Goal: Task Accomplishment & Management: Manage account settings

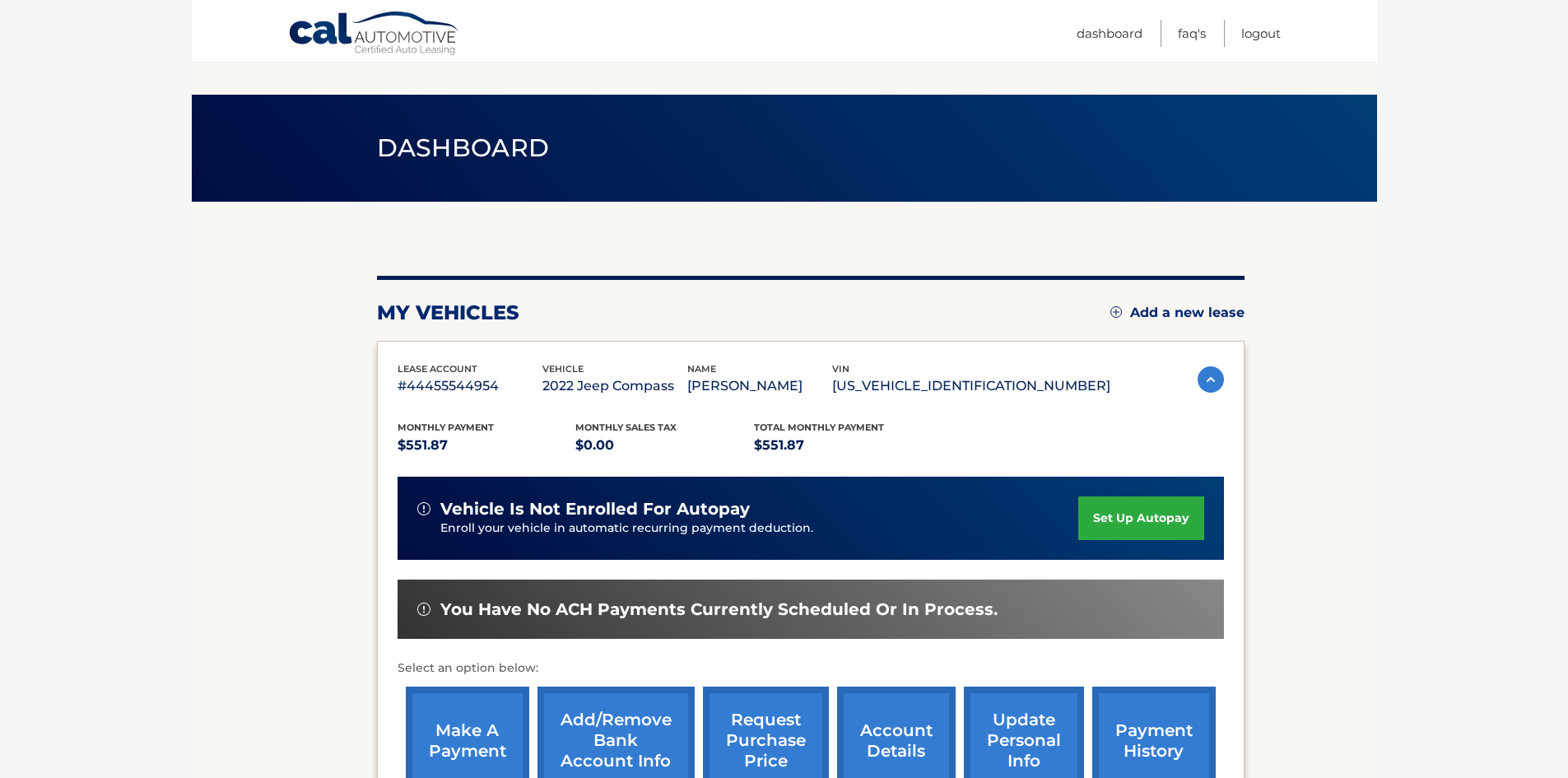
scroll to position [218, 0]
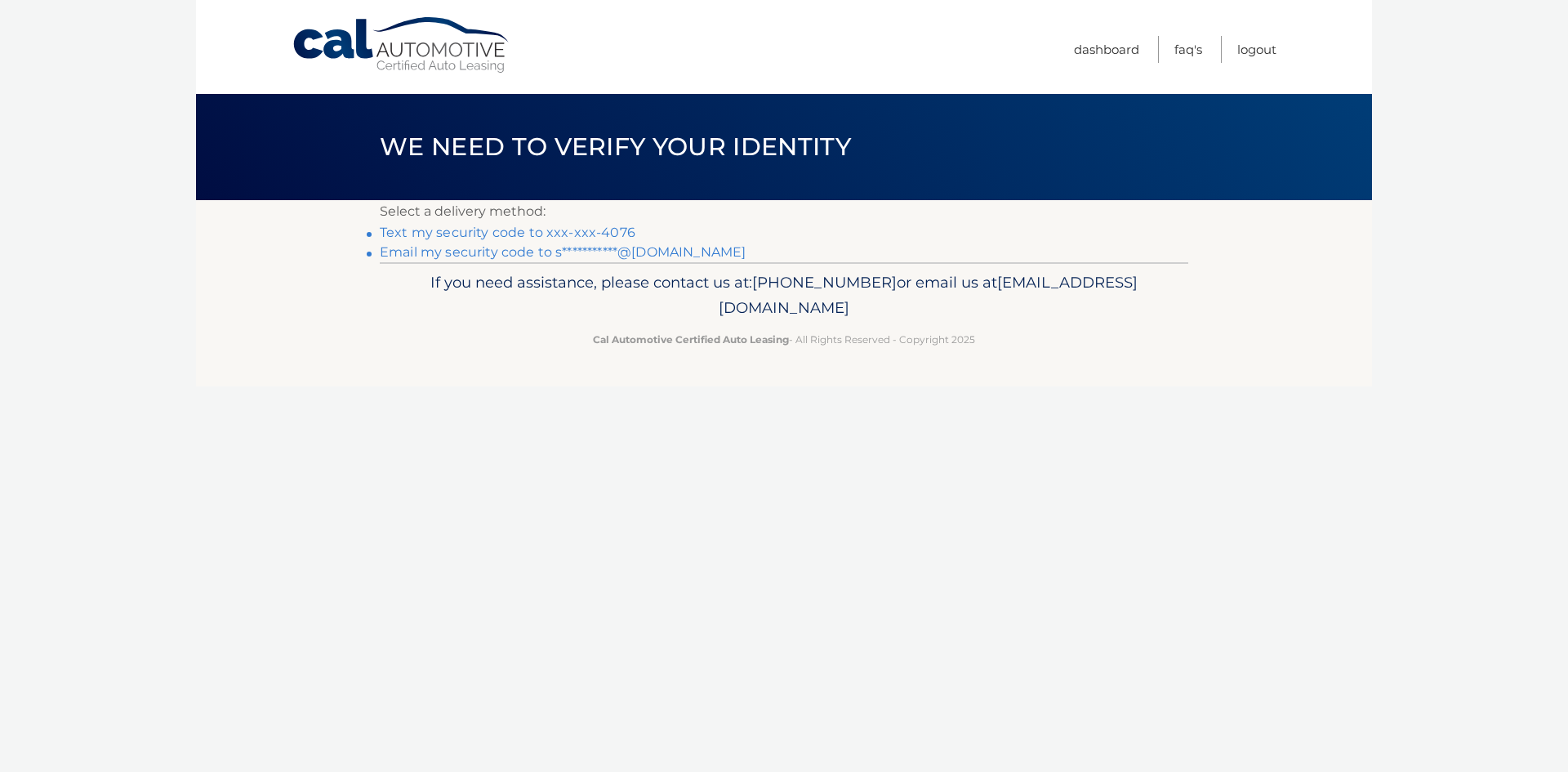
click at [582, 227] on link "Text my security code to xxx-xxx-4076" at bounding box center [507, 233] width 256 height 15
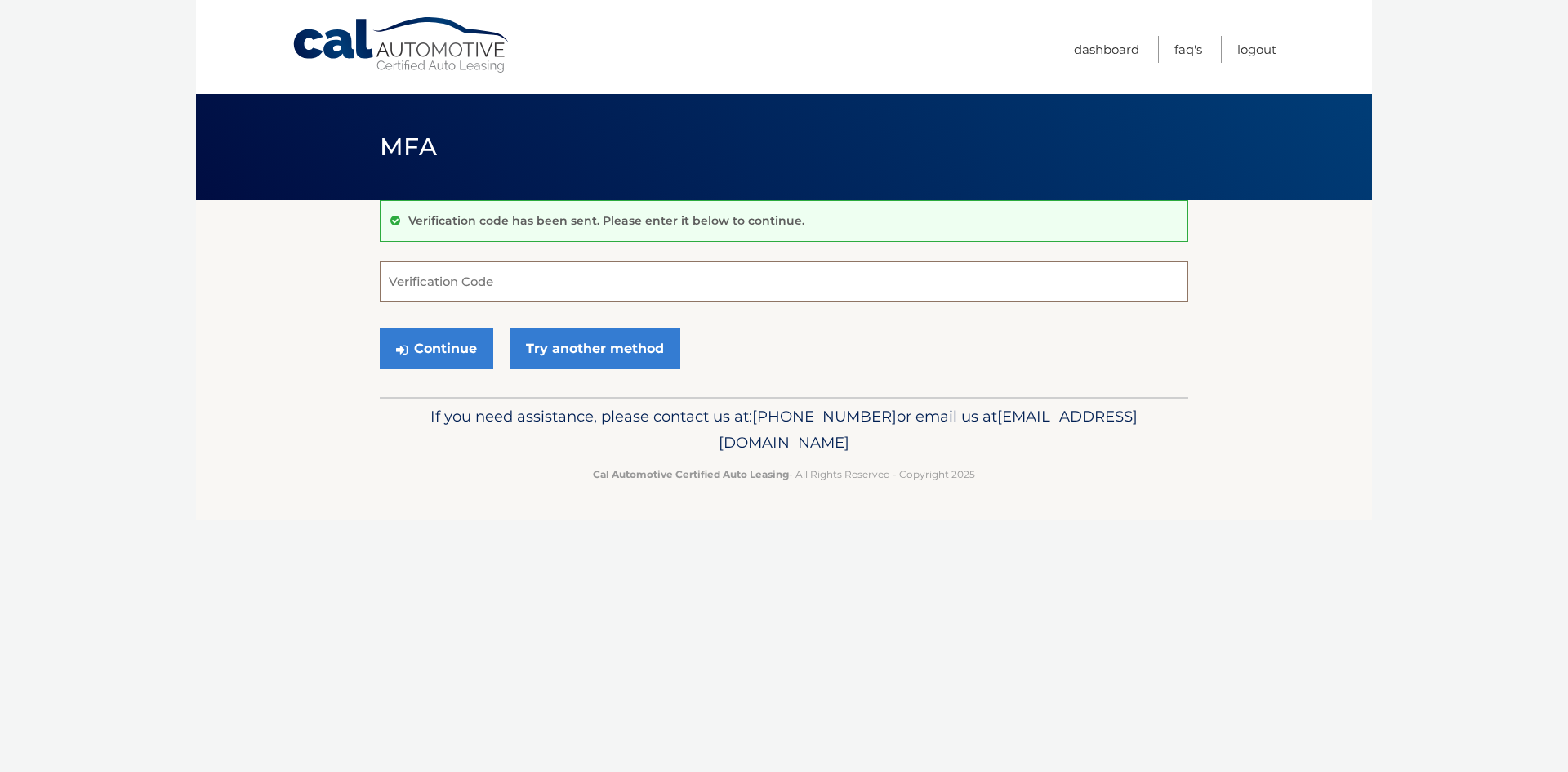
click at [504, 275] on input "Verification Code" at bounding box center [784, 282] width 809 height 41
type input "751579"
click at [477, 343] on button "Continue" at bounding box center [437, 349] width 114 height 41
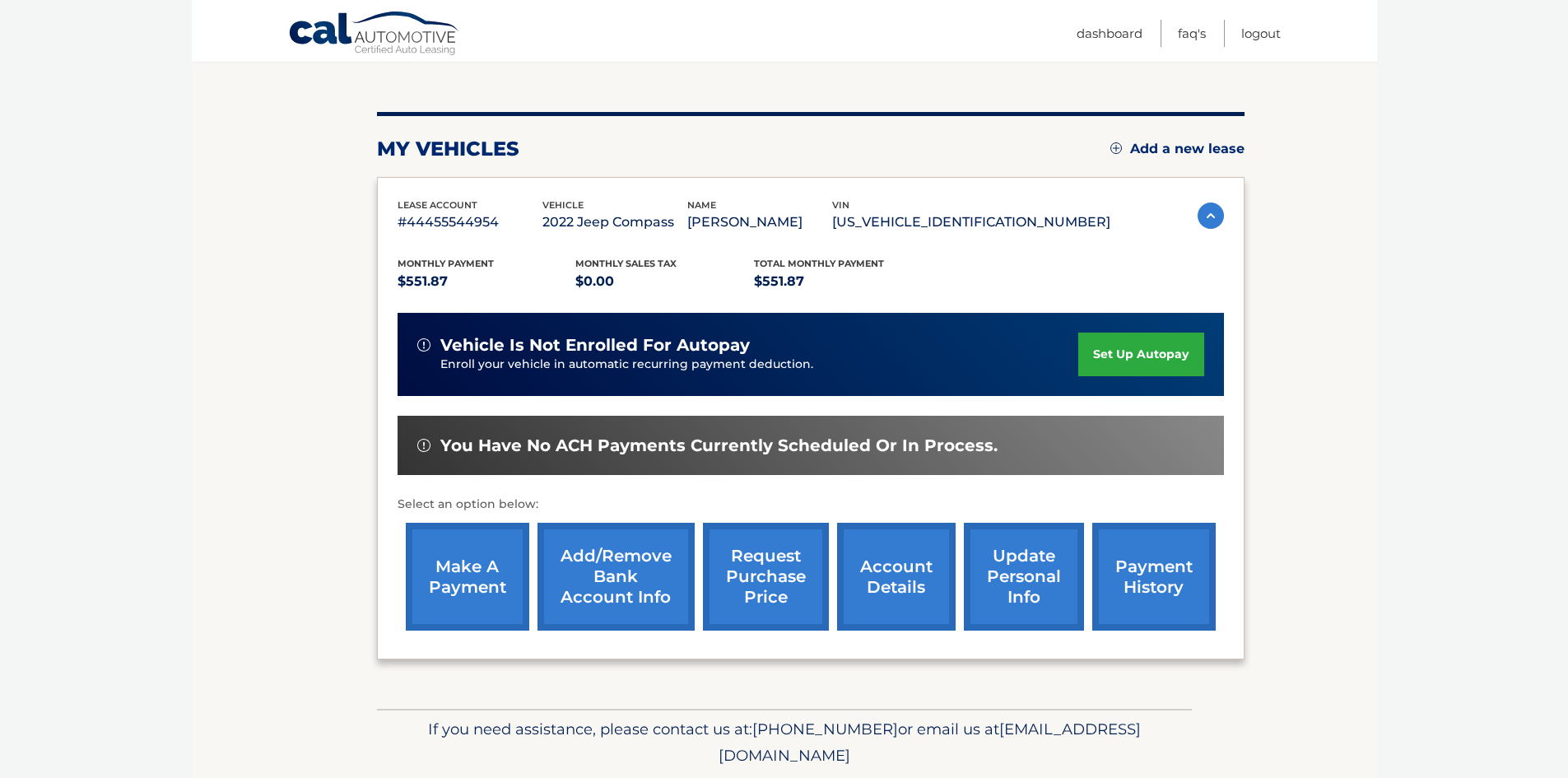
scroll to position [165, 0]
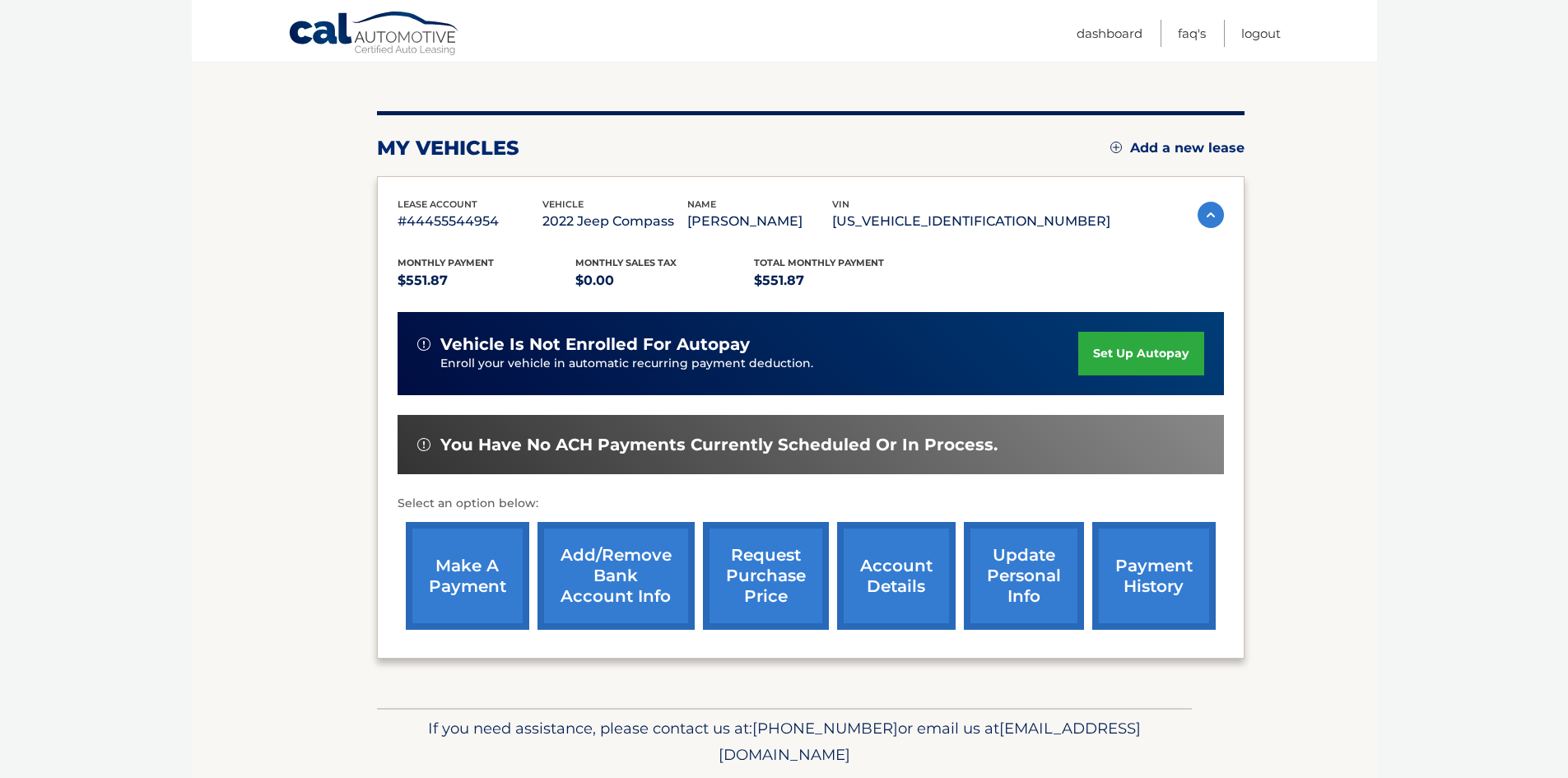
click at [449, 571] on link "make a payment" at bounding box center [468, 576] width 124 height 108
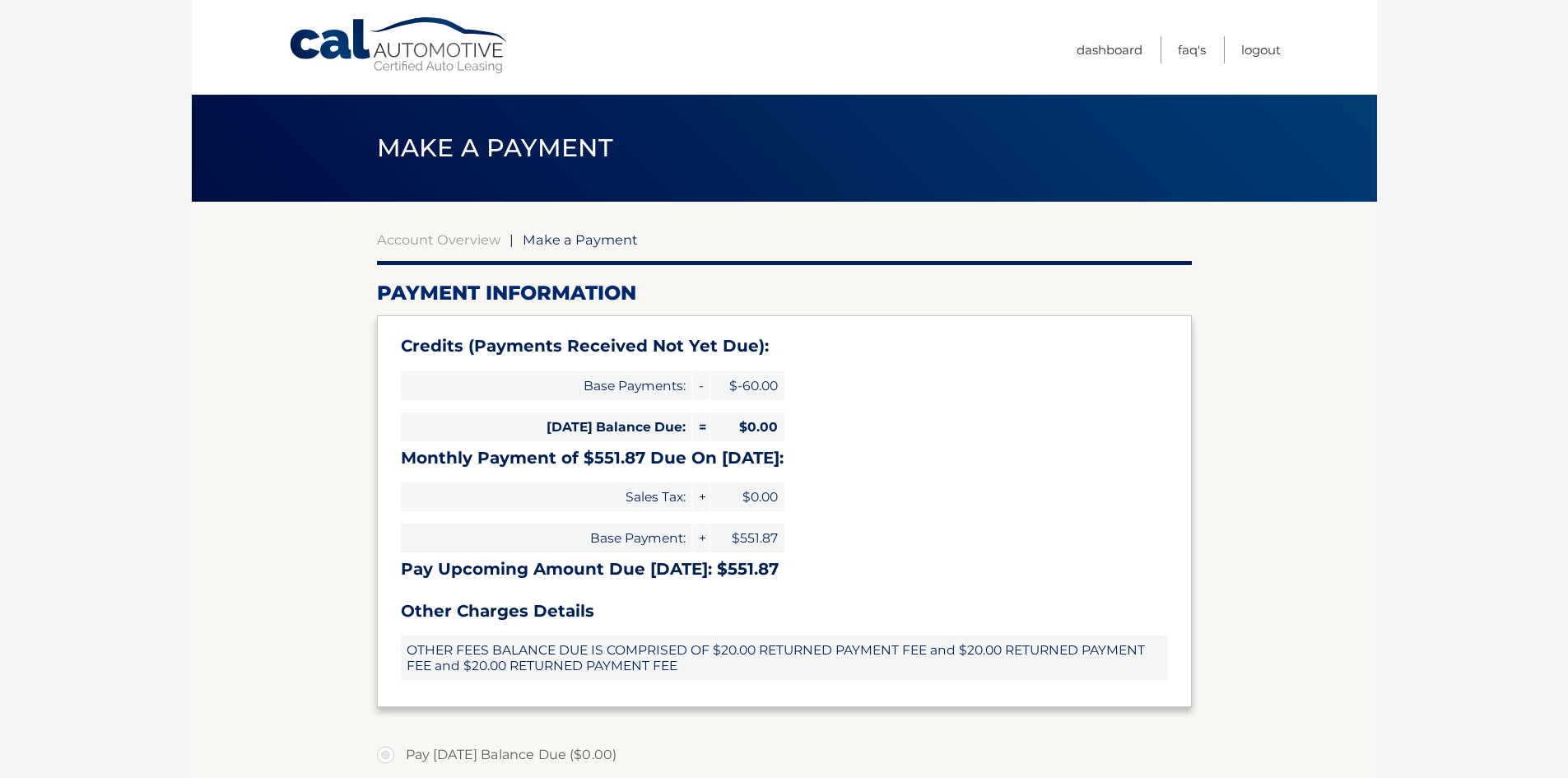
select select "YjljYjBkMjgtNTk2Ny00ZWQ4LTk5ZjgtOTA4NWNjY2E2MGM0"
